Goal: Information Seeking & Learning: Learn about a topic

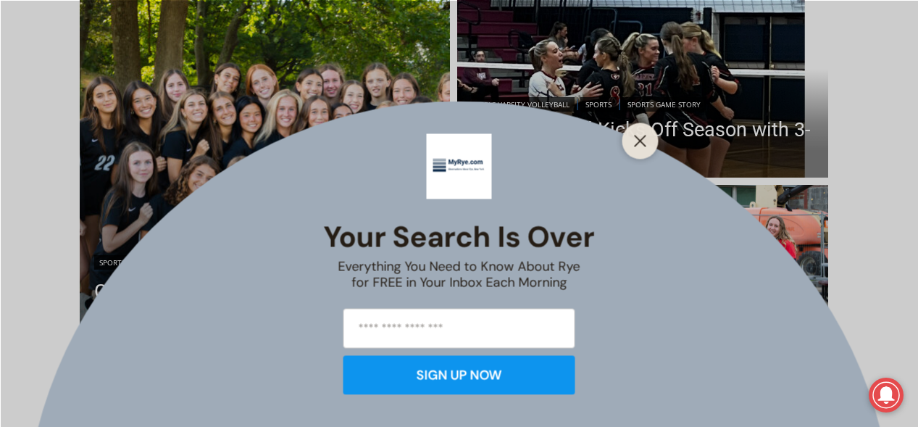
scroll to position [435, 0]
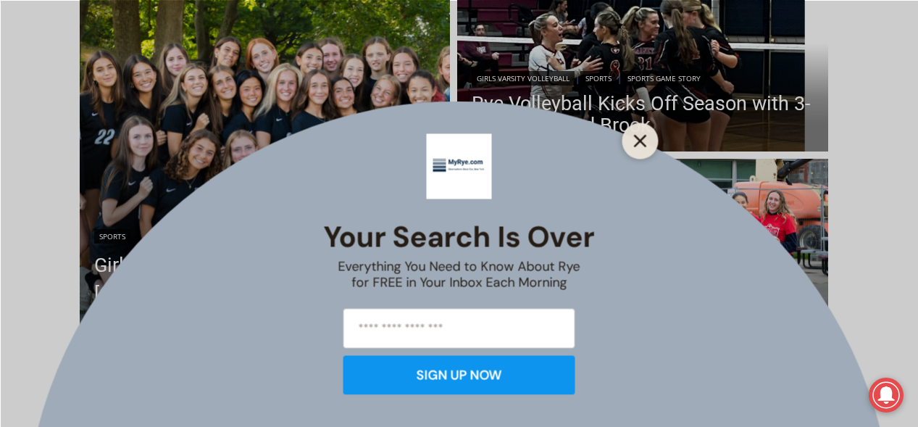
click at [648, 138] on button "Close" at bounding box center [640, 140] width 20 height 20
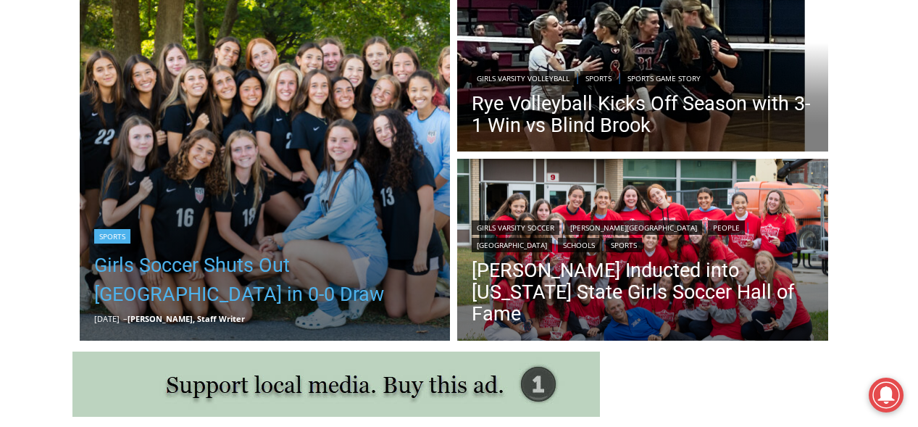
click at [144, 279] on link "Girls Soccer Shuts Out Eastchester in 0-0 Draw" at bounding box center [265, 280] width 342 height 58
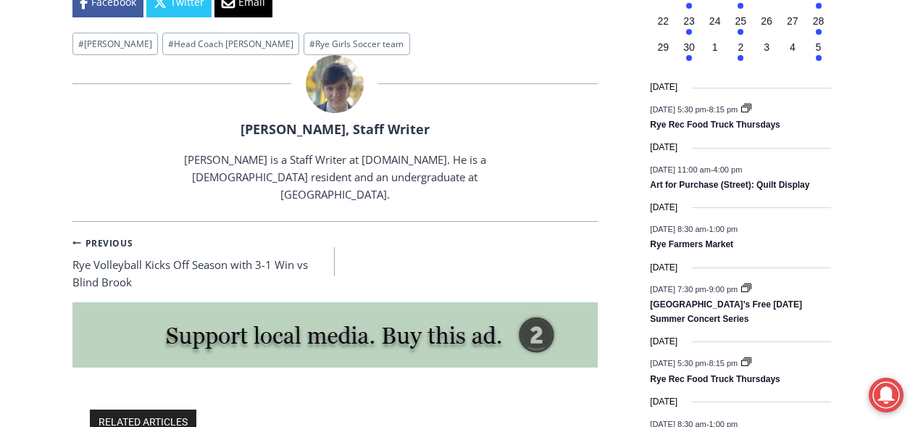
scroll to position [1811, 0]
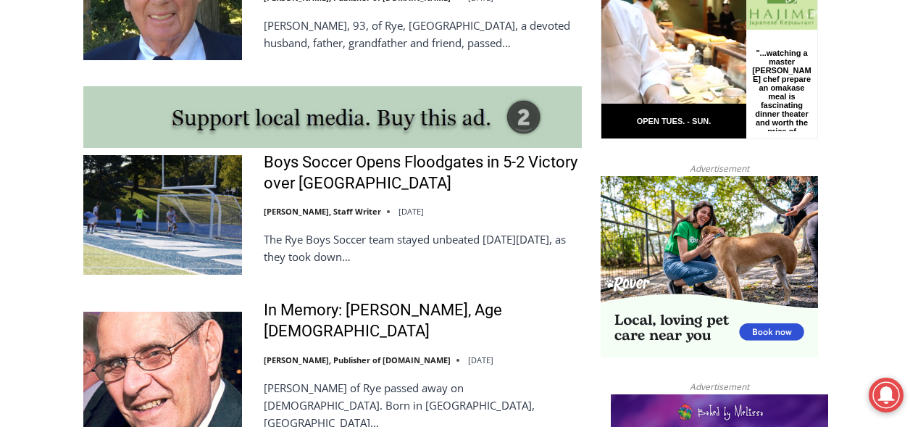
scroll to position [1304, 0]
